Goal: Navigation & Orientation: Find specific page/section

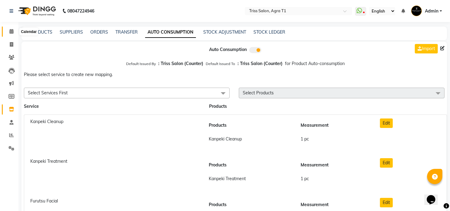
click at [7, 29] on span at bounding box center [11, 31] width 11 height 7
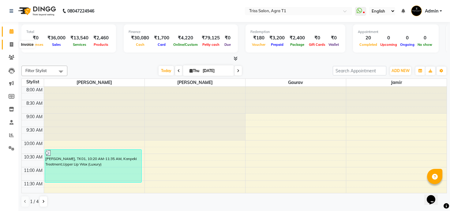
click at [12, 44] on icon at bounding box center [11, 44] width 3 height 5
select select "service"
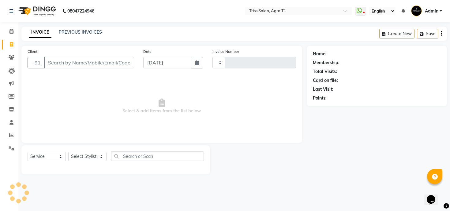
type input "6701"
select select "4300"
click at [79, 31] on link "PREVIOUS INVOICES" at bounding box center [80, 32] width 43 height 6
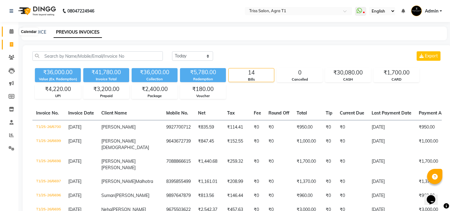
click at [12, 32] on icon at bounding box center [11, 31] width 4 height 5
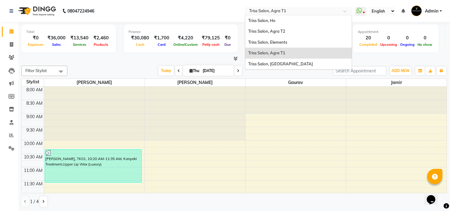
click at [267, 10] on input "text" at bounding box center [292, 12] width 89 height 6
click at [278, 30] on span "Triss Salon, Agra T2" at bounding box center [266, 31] width 37 height 5
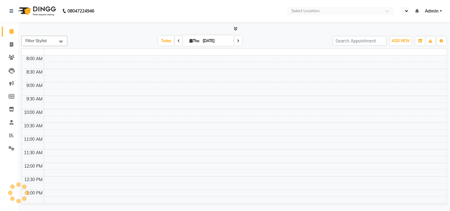
select select "en"
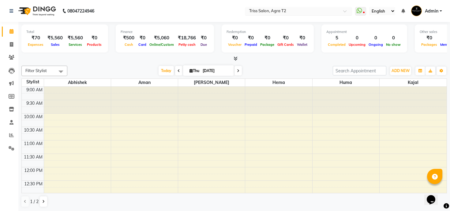
click at [275, 12] on input "text" at bounding box center [292, 12] width 89 height 6
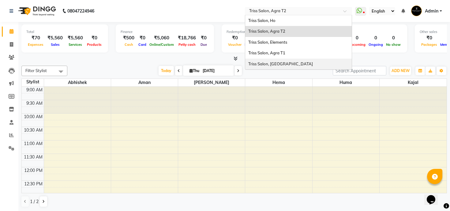
click at [277, 59] on div "Triss Salon, [GEOGRAPHIC_DATA]" at bounding box center [298, 64] width 106 height 11
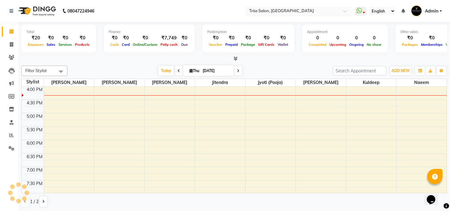
click at [275, 12] on input "text" at bounding box center [292, 12] width 89 height 6
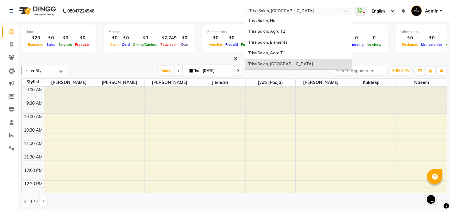
click at [274, 64] on span "Triss Salon, [GEOGRAPHIC_DATA]" at bounding box center [280, 63] width 65 height 5
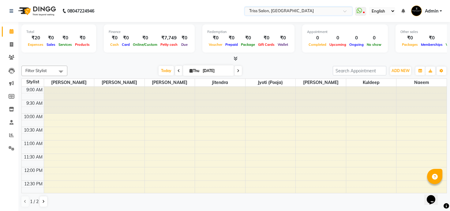
click at [283, 13] on input "text" at bounding box center [292, 12] width 89 height 6
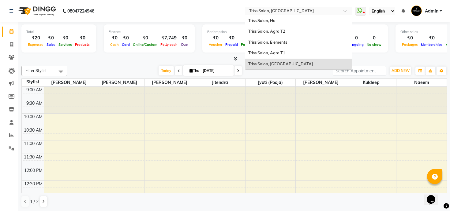
click at [221, 18] on nav "08047224946 Select Location × Triss Salon, Mathura Triss Salon, Ho Triss Salon,…" at bounding box center [225, 11] width 450 height 22
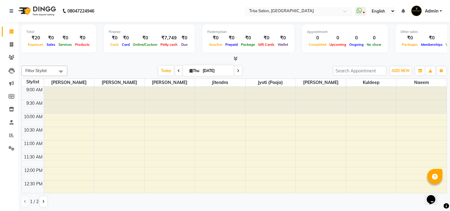
click at [284, 10] on input "text" at bounding box center [292, 12] width 89 height 6
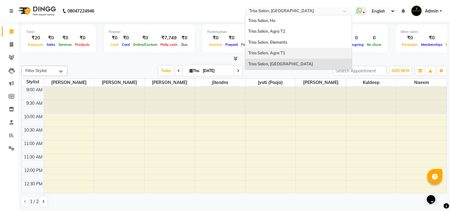
click at [281, 52] on span "Triss Salon, Agra T1" at bounding box center [266, 52] width 37 height 5
